Goal: Task Accomplishment & Management: Use online tool/utility

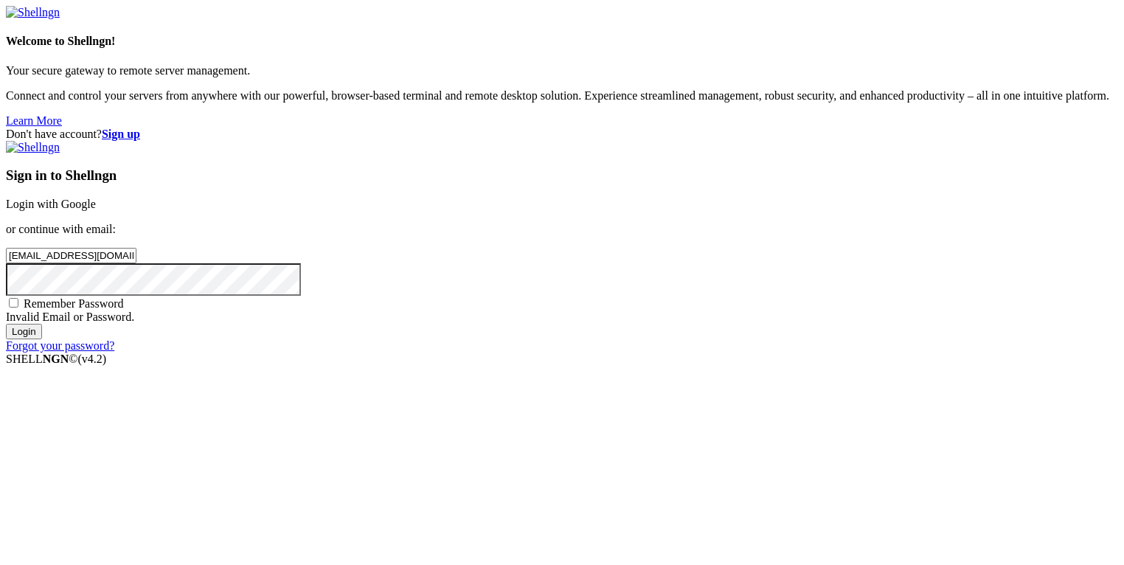
click at [42, 339] on input "Login" at bounding box center [24, 331] width 36 height 15
click at [6, 324] on input "Login" at bounding box center [24, 331] width 36 height 15
click at [513, 319] on div "Don't have account? Sign up Sign in to Shellngn Login with Google or continue w…" at bounding box center [562, 240] width 1112 height 225
click at [6, 324] on input "Login" at bounding box center [24, 331] width 36 height 15
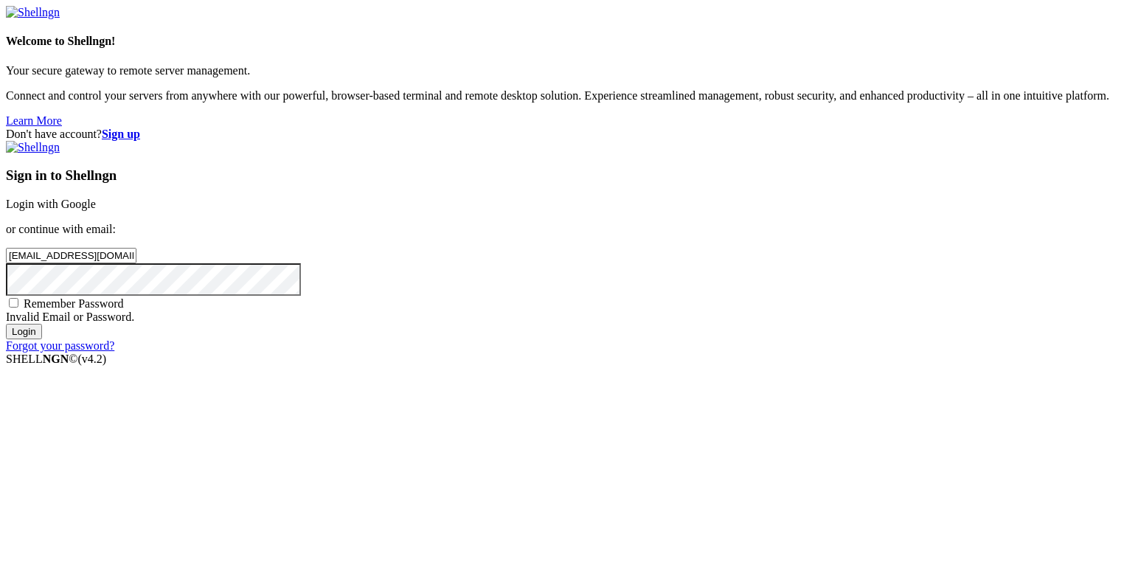
click at [460, 352] on div "Don't have account? Sign up Sign in to Shellngn Login with Google or continue w…" at bounding box center [562, 240] width 1112 height 225
click at [534, 300] on div "Don't have account? Sign up Sign in to Shellngn Login with Google or continue w…" at bounding box center [562, 240] width 1112 height 225
click at [42, 339] on input "Login" at bounding box center [24, 331] width 36 height 15
click at [526, 297] on div "Don't have account? Sign up Sign in to Shellngn Login with Google or continue w…" at bounding box center [562, 240] width 1112 height 225
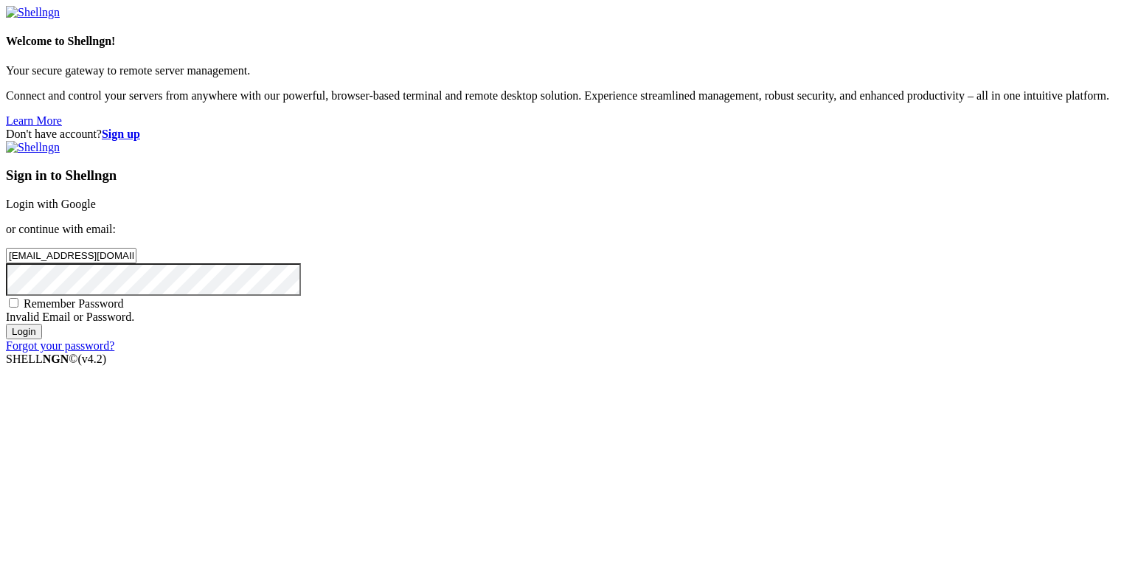
click at [6, 324] on input "Login" at bounding box center [24, 331] width 36 height 15
click at [114, 352] on link "Forgot your password?" at bounding box center [60, 345] width 108 height 13
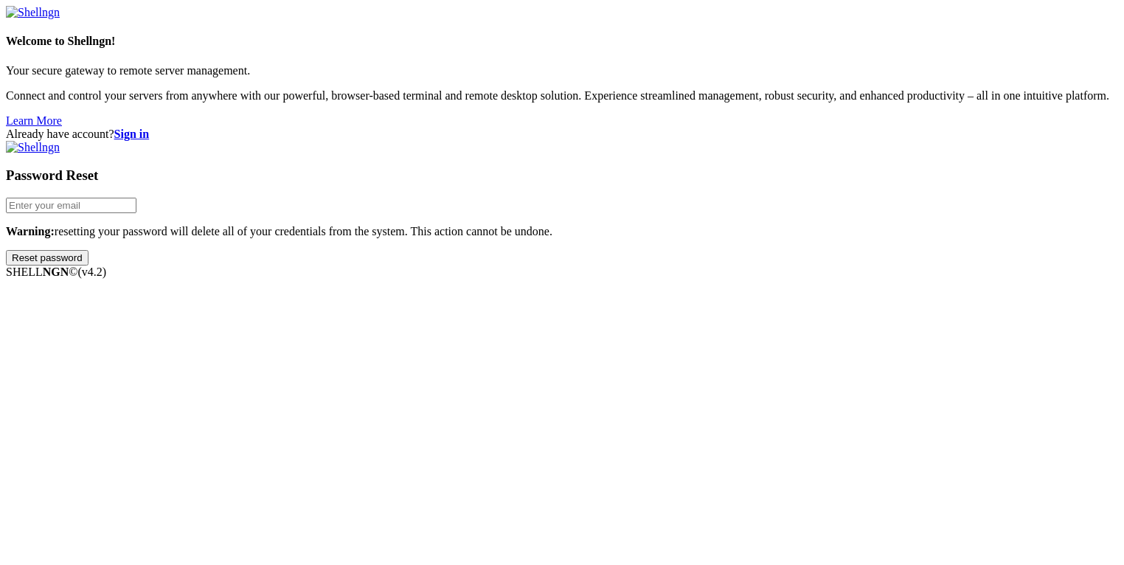
click at [136, 213] on input "email" at bounding box center [71, 205] width 131 height 15
type input "[EMAIL_ADDRESS][DOMAIN_NAME]"
click at [88, 265] on input "Reset password" at bounding box center [47, 257] width 83 height 15
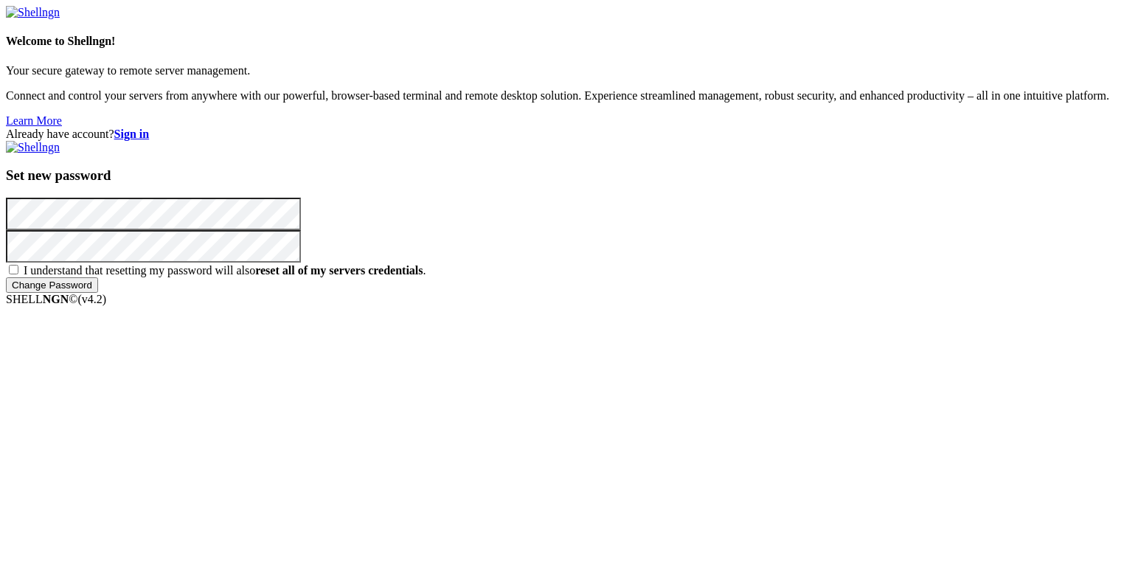
drag, startPoint x: 406, startPoint y: 369, endPoint x: 588, endPoint y: 347, distance: 182.8
click at [411, 293] on div "Already have account? Sign in Set new password I understand that resetting my p…" at bounding box center [562, 210] width 1112 height 165
click at [18, 274] on input "I understand that resetting my password will also reset all of my servers crede…" at bounding box center [14, 270] width 10 height 10
checkbox input "true"
click at [98, 293] on input "Change Password" at bounding box center [52, 284] width 92 height 15
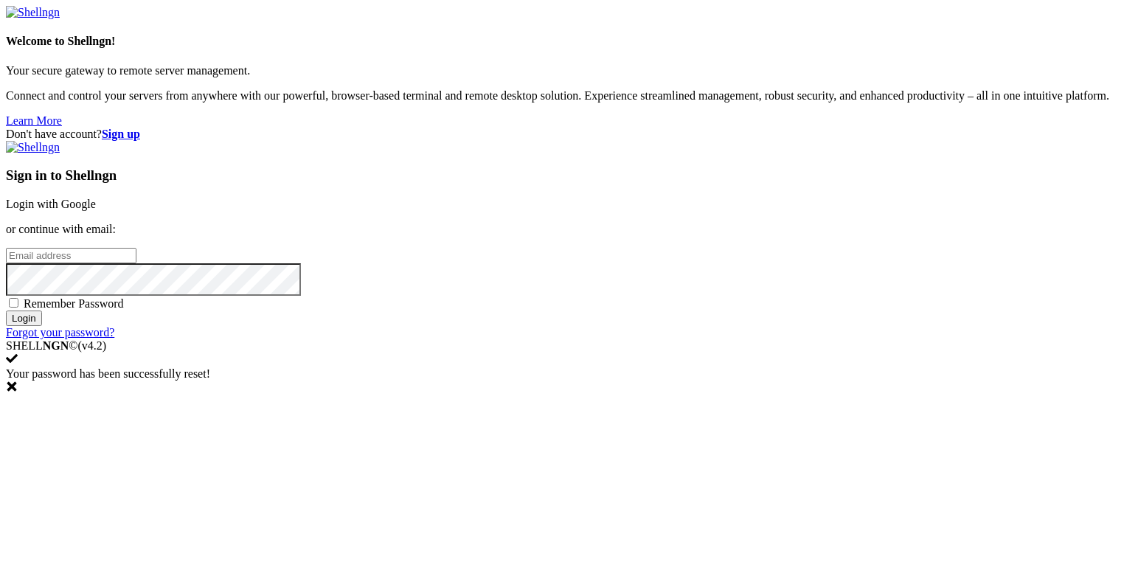
type input "[EMAIL_ADDRESS][DOMAIN_NAME]"
click at [42, 326] on input "Login" at bounding box center [24, 317] width 36 height 15
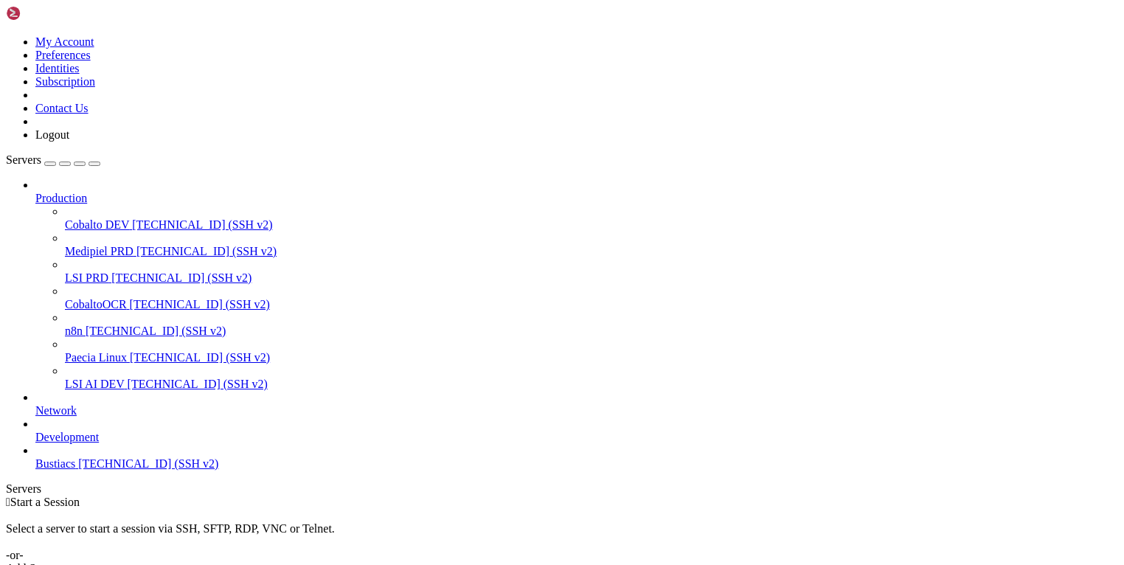
click at [136, 245] on span "[TECHNICAL_ID] (SSH v2)" at bounding box center [206, 251] width 140 height 13
